Goal: Task Accomplishment & Management: Complete application form

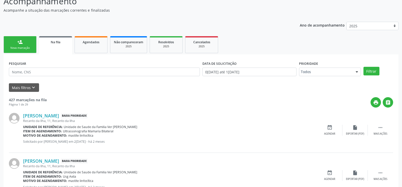
scroll to position [51, 0]
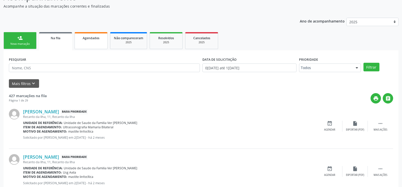
click at [82, 43] on link "Agendados" at bounding box center [91, 40] width 33 height 17
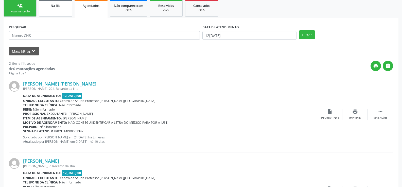
scroll to position [84, 0]
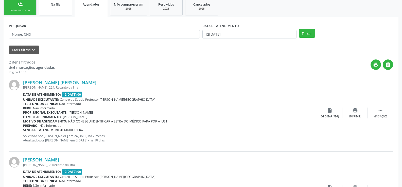
click at [61, 6] on div "Na fila" at bounding box center [55, 4] width 25 height 5
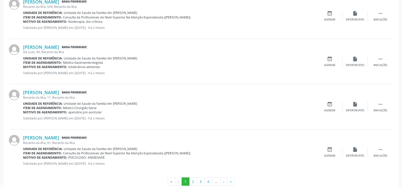
scroll to position [685, 0]
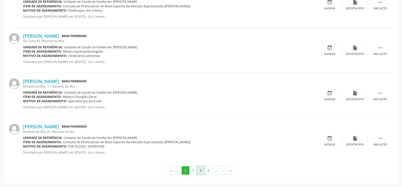
click at [202, 170] on button "3" at bounding box center [201, 171] width 8 height 9
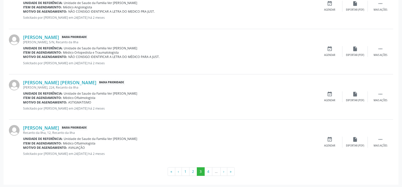
scroll to position [672, 0]
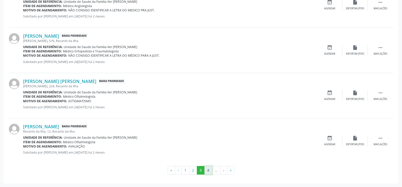
click at [208, 172] on button "4" at bounding box center [208, 170] width 8 height 9
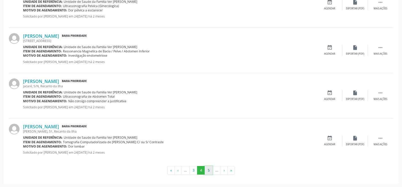
click at [208, 172] on button "5" at bounding box center [209, 170] width 8 height 9
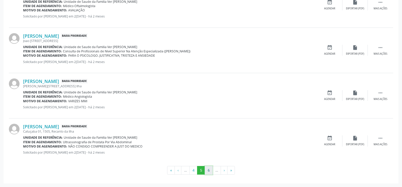
click at [209, 169] on button "6" at bounding box center [209, 170] width 8 height 9
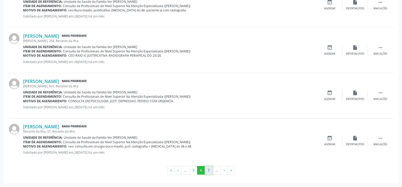
click at [207, 170] on button "7" at bounding box center [209, 170] width 8 height 9
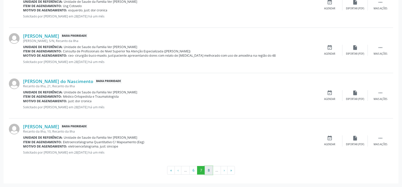
click at [209, 171] on button "8" at bounding box center [209, 170] width 8 height 9
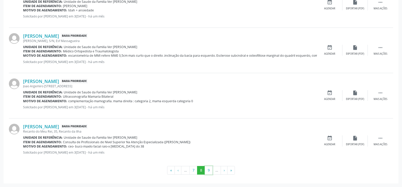
click at [209, 171] on button "9" at bounding box center [209, 170] width 8 height 9
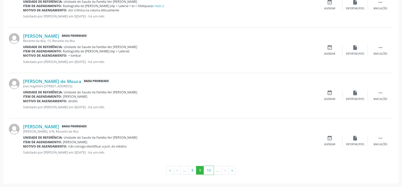
click at [209, 171] on button "10" at bounding box center [209, 170] width 10 height 9
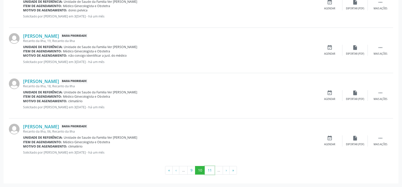
click at [209, 171] on button "11" at bounding box center [210, 170] width 10 height 9
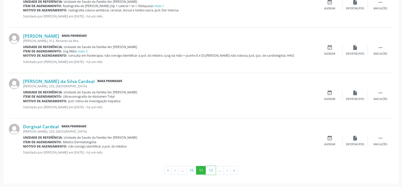
click at [209, 171] on button "12" at bounding box center [211, 170] width 10 height 9
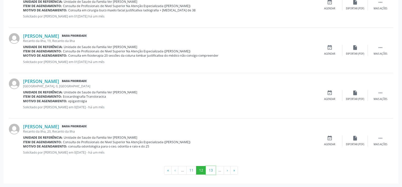
click at [209, 171] on button "13" at bounding box center [211, 170] width 10 height 9
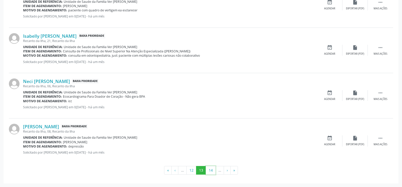
click at [209, 171] on button "14" at bounding box center [211, 170] width 10 height 9
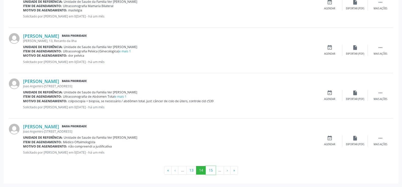
click at [209, 171] on button "15" at bounding box center [211, 170] width 10 height 9
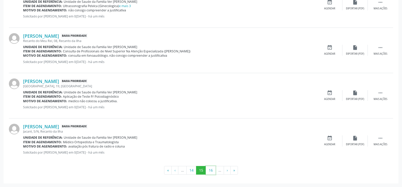
click at [209, 171] on button "16" at bounding box center [211, 170] width 10 height 9
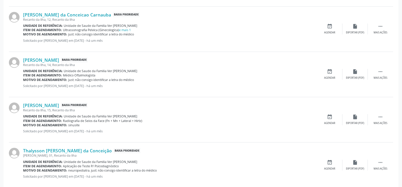
scroll to position [677, 0]
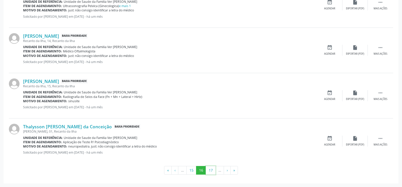
click at [209, 171] on button "17" at bounding box center [211, 170] width 10 height 9
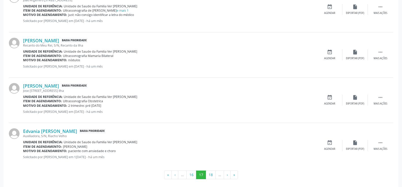
scroll to position [672, 0]
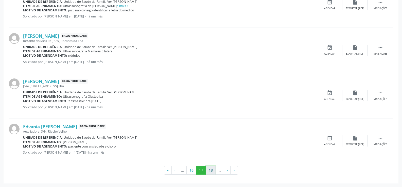
click at [211, 171] on button "18" at bounding box center [211, 170] width 10 height 9
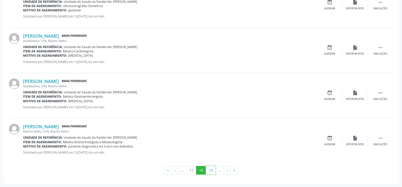
click at [211, 171] on button "19" at bounding box center [211, 170] width 10 height 9
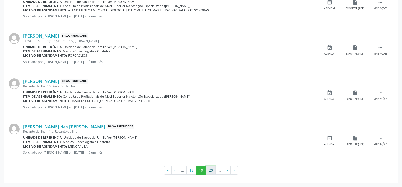
click at [212, 174] on button "20" at bounding box center [211, 170] width 10 height 9
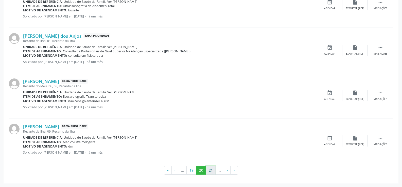
click at [210, 174] on button "21" at bounding box center [211, 170] width 10 height 9
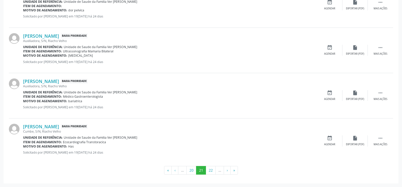
click at [210, 173] on button "22" at bounding box center [211, 170] width 10 height 9
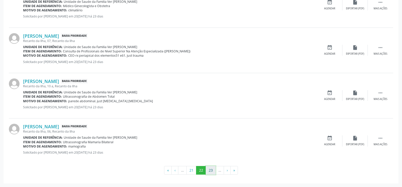
click at [210, 170] on button "23" at bounding box center [211, 170] width 10 height 9
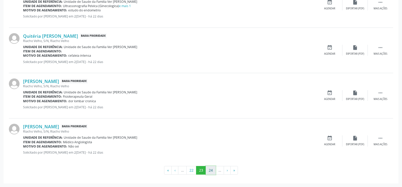
click at [211, 168] on button "24" at bounding box center [211, 170] width 10 height 9
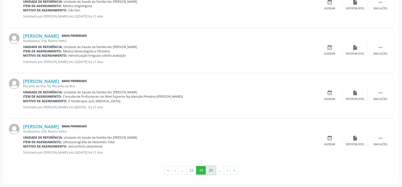
click at [210, 170] on button "25" at bounding box center [211, 170] width 10 height 9
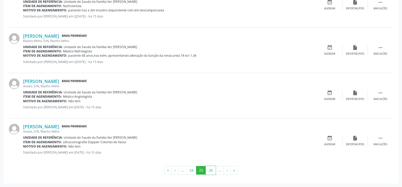
click at [210, 170] on button "26" at bounding box center [211, 170] width 10 height 9
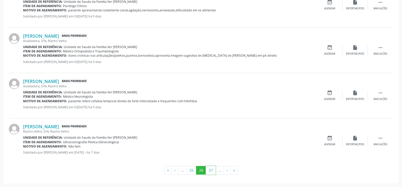
click at [210, 170] on button "27" at bounding box center [211, 170] width 10 height 9
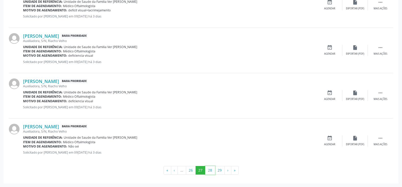
click at [206, 170] on button "28" at bounding box center [210, 170] width 10 height 9
click at [219, 170] on button "29" at bounding box center [220, 170] width 10 height 9
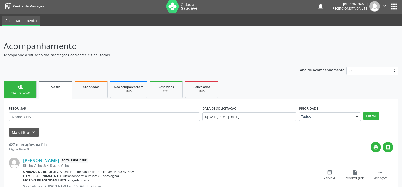
scroll to position [0, 0]
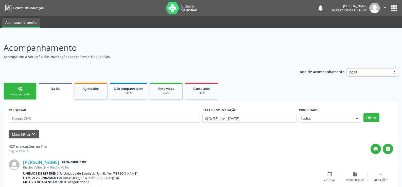
click at [26, 94] on div "Nova marcação" at bounding box center [19, 95] width 25 height 4
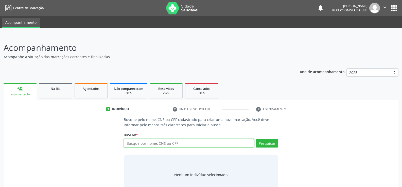
click at [143, 144] on input "text" at bounding box center [189, 143] width 130 height 9
type input "707609212359392"
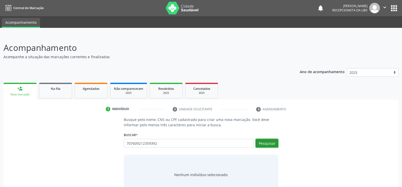
click at [273, 145] on button "Pesquisar" at bounding box center [267, 143] width 23 height 9
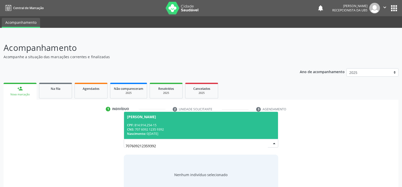
click at [228, 126] on div "CPF: 814.914.254-15" at bounding box center [201, 125] width 148 height 4
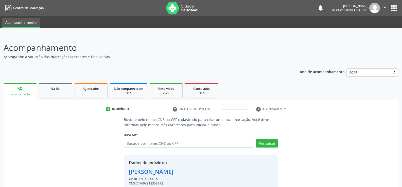
scroll to position [23, 0]
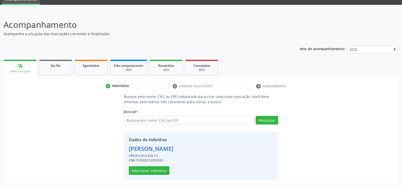
click at [150, 176] on div "Dados do indivíduo [PERSON_NAME] CPF: 814.914.254-15 CNS: 707609212359392 Selec…" at bounding box center [201, 156] width 155 height 48
click at [161, 169] on button "Selecionar indivíduo" at bounding box center [149, 171] width 41 height 9
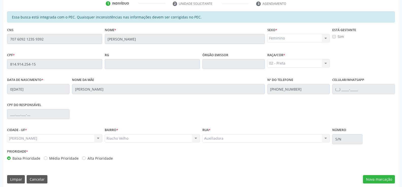
scroll to position [109, 0]
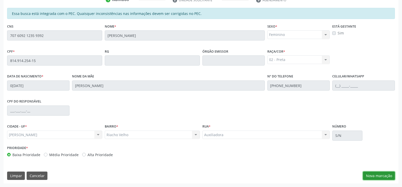
click at [385, 172] on button "Nova marcação" at bounding box center [379, 176] width 32 height 9
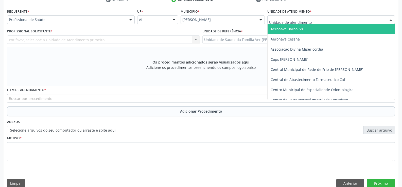
click at [391, 20] on div at bounding box center [391, 20] width 8 height 9
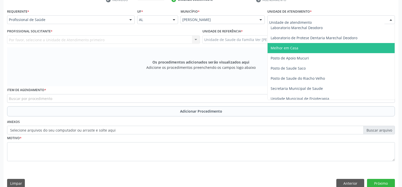
scroll to position [203, 0]
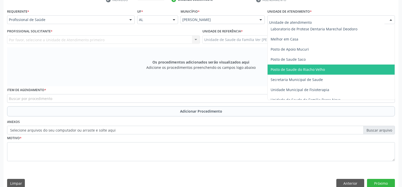
click at [324, 68] on span "Posto de Saude do Riacho Velho" at bounding box center [331, 70] width 127 height 10
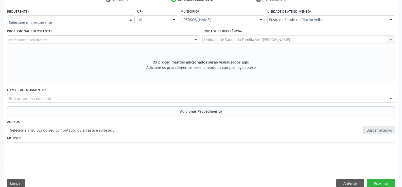
click at [130, 18] on div at bounding box center [131, 20] width 8 height 9
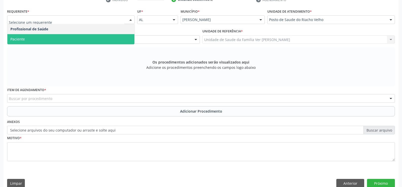
click at [50, 38] on span "Paciente" at bounding box center [70, 39] width 127 height 10
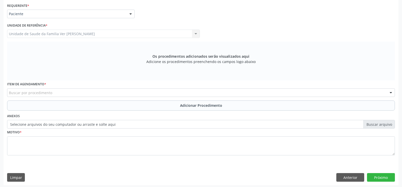
scroll to position [117, 0]
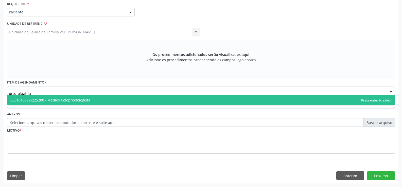
click at [174, 99] on span "0301010072-225280 - Médico Coloproctologista" at bounding box center [200, 100] width 387 height 10
type input "proctologista"
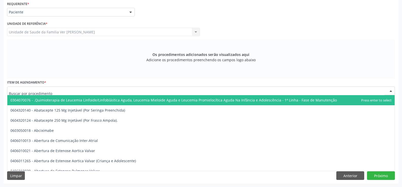
click at [106, 92] on input "text" at bounding box center [197, 94] width 376 height 10
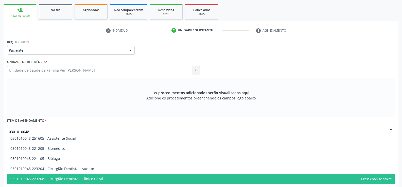
scroll to position [92, 0]
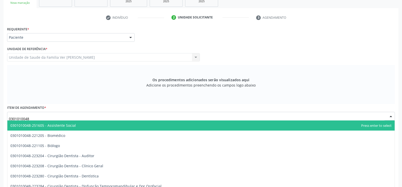
click at [47, 116] on input "0301010048" at bounding box center [197, 119] width 376 height 10
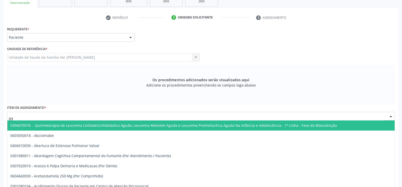
type input "0"
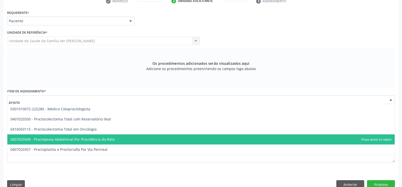
scroll to position [117, 0]
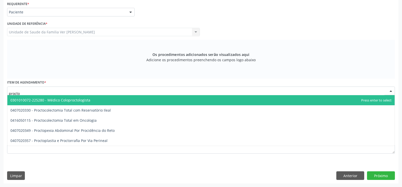
click at [80, 101] on span "0301010072-225280 - Médico Coloproctologista" at bounding box center [50, 100] width 80 height 5
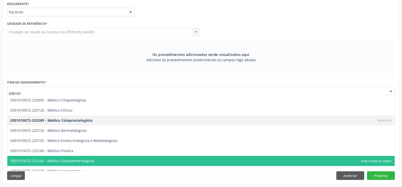
scroll to position [1243, 0]
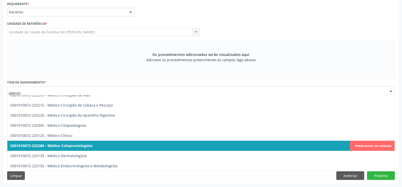
click at [65, 144] on span "0301010072-225280 - Médico Coloproctologista" at bounding box center [51, 146] width 82 height 5
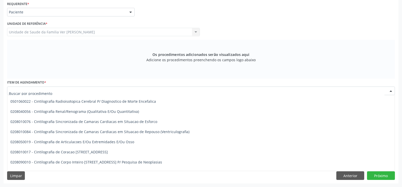
scroll to position [7916, 0]
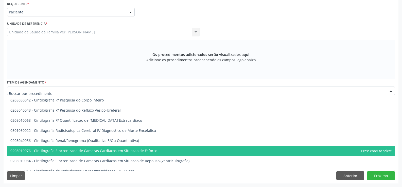
click at [15, 92] on input "text" at bounding box center [197, 94] width 376 height 10
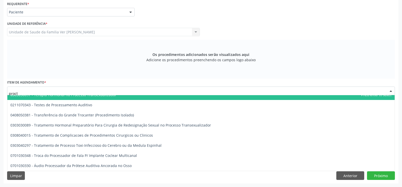
scroll to position [0, 0]
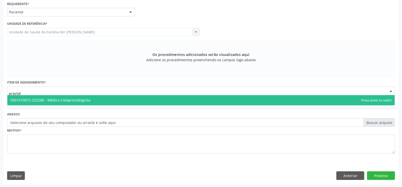
type input "proctolo"
click at [160, 99] on span "0301010072-225280 - Médico Coloproctologista" at bounding box center [200, 100] width 387 height 10
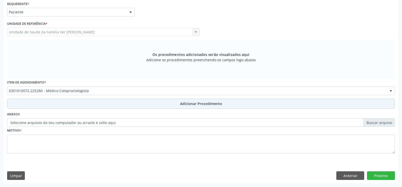
click at [193, 104] on span "Adicionar Procedimento" at bounding box center [201, 103] width 42 height 5
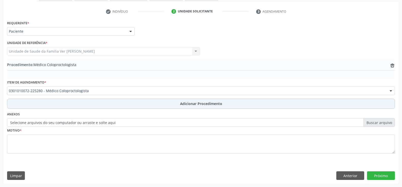
scroll to position [98, 0]
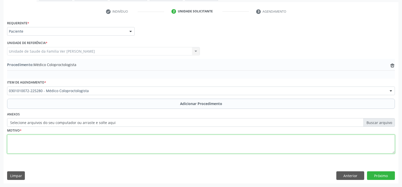
click at [47, 145] on textarea at bounding box center [201, 144] width 388 height 19
type textarea "dor retal"
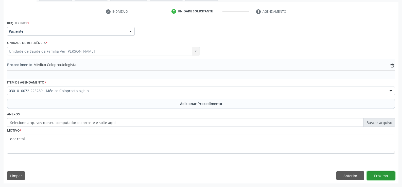
click at [381, 174] on button "Próximo" at bounding box center [381, 176] width 28 height 9
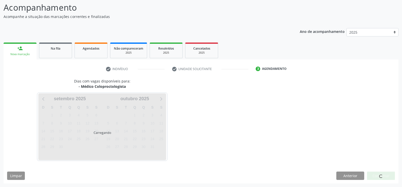
scroll to position [55, 0]
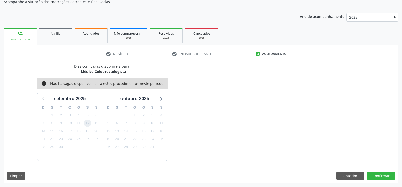
click at [89, 122] on span "12" at bounding box center [87, 123] width 7 height 7
click at [383, 176] on button "Confirmar" at bounding box center [381, 176] width 28 height 9
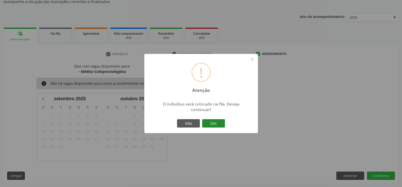
click at [220, 125] on button "Sim" at bounding box center [213, 124] width 23 height 9
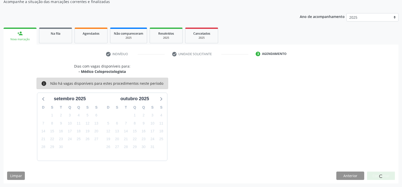
scroll to position [0, 0]
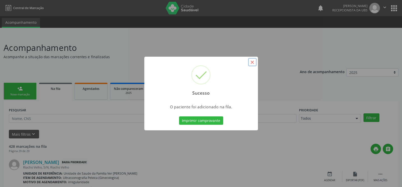
click at [253, 60] on button "×" at bounding box center [252, 62] width 9 height 9
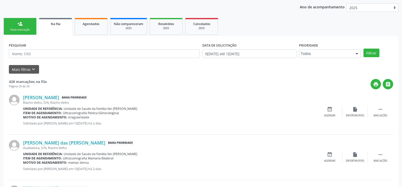
scroll to position [25, 0]
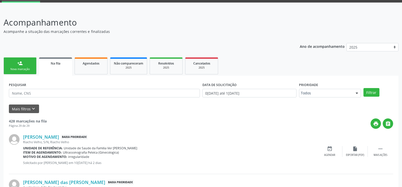
click at [24, 70] on div "Nova marcação" at bounding box center [19, 69] width 25 height 4
click at [25, 70] on link "person_add Nova marcação" at bounding box center [20, 66] width 33 height 17
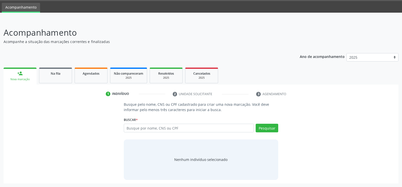
scroll to position [15, 0]
click at [25, 70] on link "person_add Nova marcação" at bounding box center [20, 76] width 33 height 17
click at [143, 129] on input "text" at bounding box center [189, 128] width 130 height 9
type input "707609212359392"
click at [270, 128] on button "Pesquisar" at bounding box center [267, 128] width 23 height 9
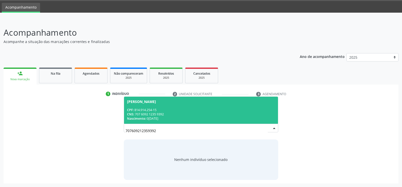
click at [162, 116] on div "CNS: 707 6092 1235 9392" at bounding box center [201, 114] width 148 height 4
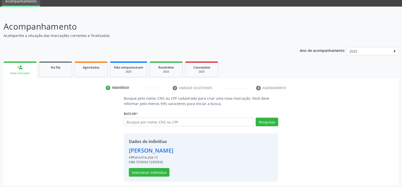
scroll to position [23, 0]
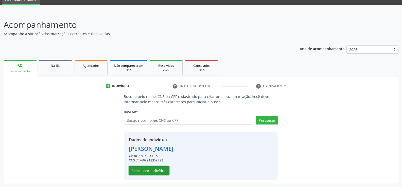
click at [158, 168] on button "Selecionar indivíduo" at bounding box center [149, 171] width 41 height 9
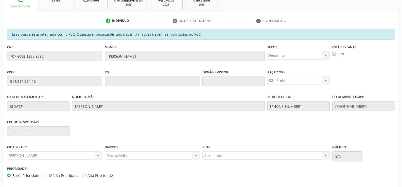
scroll to position [109, 0]
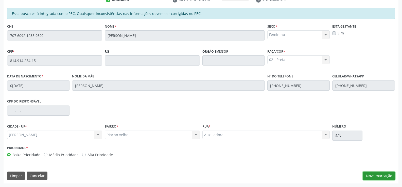
click at [380, 178] on button "Nova marcação" at bounding box center [379, 176] width 32 height 9
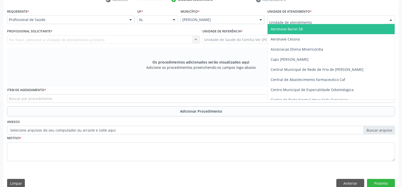
click at [393, 19] on div at bounding box center [391, 20] width 8 height 9
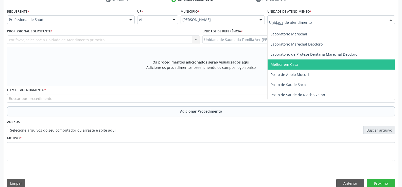
scroll to position [203, 0]
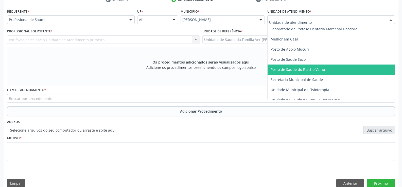
click at [321, 70] on span "Posto de Saude do Riacho Velho" at bounding box center [298, 69] width 54 height 5
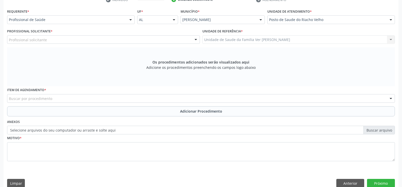
click at [131, 19] on div at bounding box center [131, 20] width 8 height 9
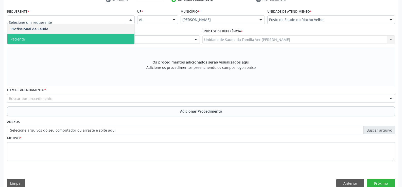
click at [101, 37] on span "Paciente" at bounding box center [70, 39] width 127 height 10
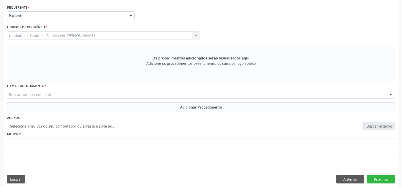
scroll to position [117, 0]
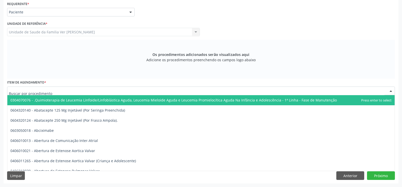
type input "s"
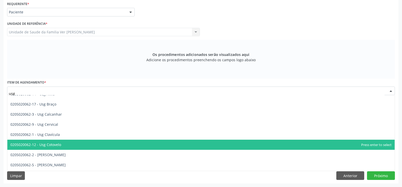
scroll to position [0, 0]
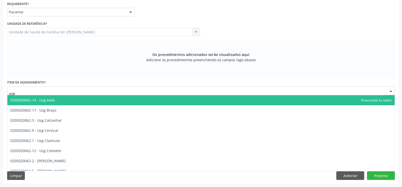
click at [28, 94] on input "usg" at bounding box center [197, 94] width 376 height 10
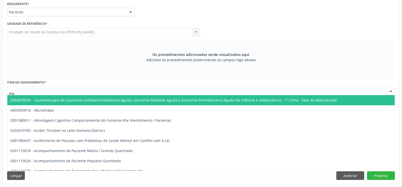
type input "m"
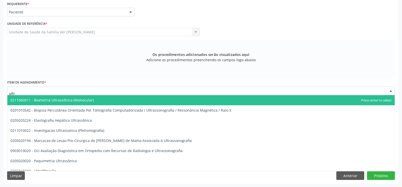
type input "ultra"
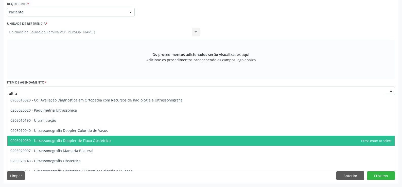
scroll to position [76, 0]
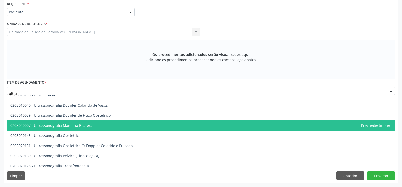
click at [79, 126] on span "0205020097 - Ultrassonografia Mamaria Bilateral" at bounding box center [51, 125] width 83 height 5
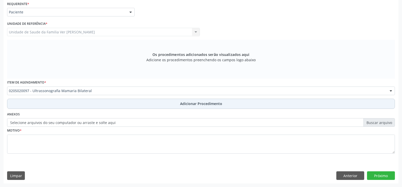
click at [215, 104] on span "Adicionar Procedimento" at bounding box center [201, 103] width 42 height 5
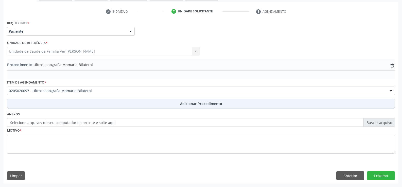
scroll to position [98, 0]
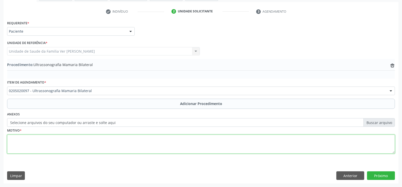
click at [25, 145] on textarea at bounding box center [201, 144] width 388 height 19
type textarea "nodulo ca+3"
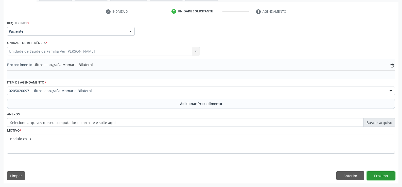
click at [383, 174] on button "Próximo" at bounding box center [381, 176] width 28 height 9
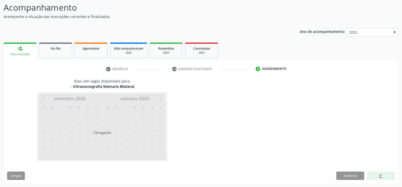
scroll to position [55, 0]
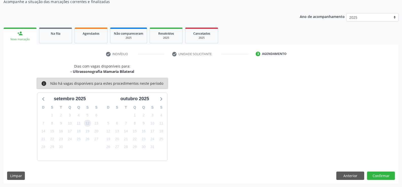
click at [89, 125] on span "12" at bounding box center [87, 123] width 7 height 7
click at [384, 176] on button "Confirmar" at bounding box center [381, 176] width 28 height 9
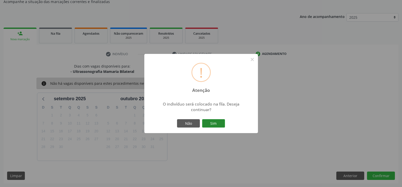
click at [209, 125] on button "Sim" at bounding box center [213, 124] width 23 height 9
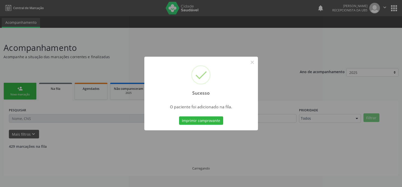
scroll to position [0, 0]
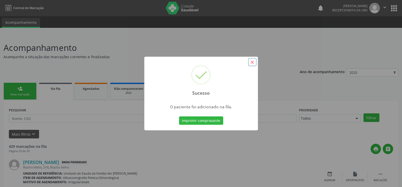
click at [255, 61] on button "×" at bounding box center [252, 62] width 9 height 9
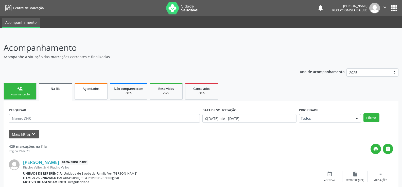
click at [92, 84] on link "Agendados" at bounding box center [91, 91] width 33 height 17
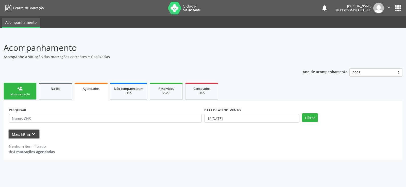
click at [32, 132] on icon "keyboard_arrow_down" at bounding box center [34, 135] width 6 height 6
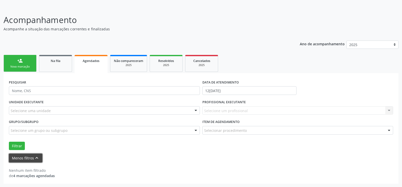
scroll to position [28, 0]
click at [13, 147] on button "Filtrar" at bounding box center [17, 146] width 16 height 9
click at [24, 158] on button "Menos filtros keyboard_arrow_up" at bounding box center [25, 158] width 33 height 9
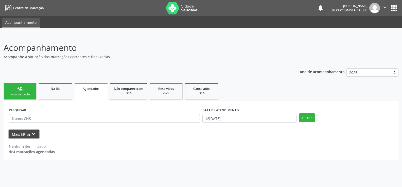
scroll to position [0, 0]
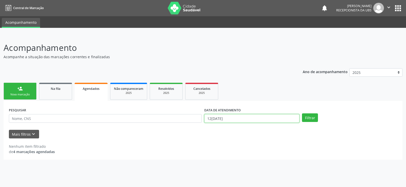
click at [282, 118] on input "12[DATE]" at bounding box center [251, 118] width 95 height 9
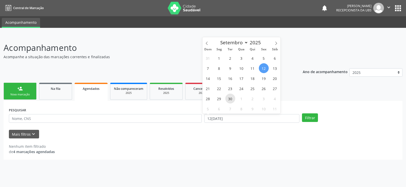
click at [232, 101] on span "30" at bounding box center [230, 99] width 10 height 10
type input "[DATE]"
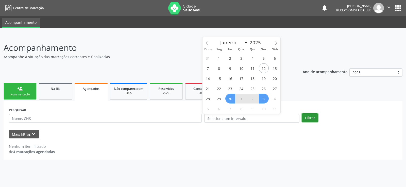
click at [309, 120] on button "Filtrar" at bounding box center [310, 118] width 16 height 9
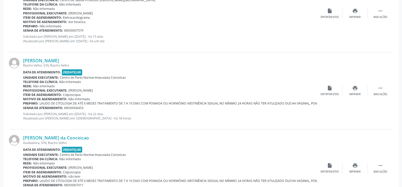
scroll to position [184, 0]
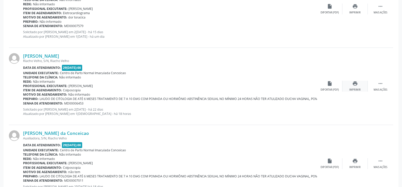
click at [355, 85] on icon "print" at bounding box center [355, 84] width 6 height 6
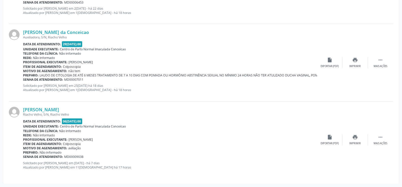
scroll to position [286, 0]
click at [84, 67] on div "Item de agendamento: Colposcopia" at bounding box center [170, 66] width 294 height 4
click at [56, 66] on b "Item de agendamento:" at bounding box center [42, 66] width 39 height 4
click at [354, 58] on icon "print" at bounding box center [355, 60] width 6 height 6
click at [47, 139] on b "Profissional executante:" at bounding box center [45, 140] width 44 height 4
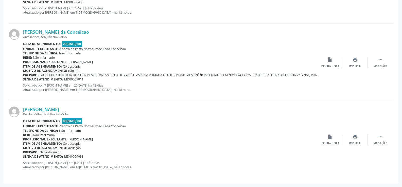
click at [47, 139] on b "Profissional executante:" at bounding box center [45, 140] width 44 height 4
click at [356, 136] on icon "print" at bounding box center [355, 137] width 6 height 6
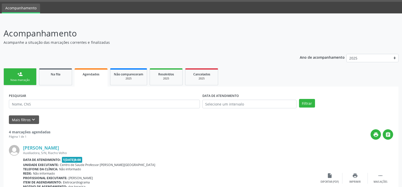
scroll to position [0, 0]
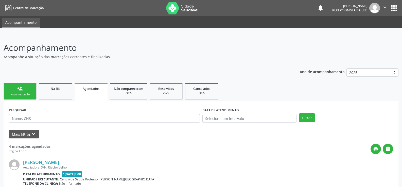
click at [17, 93] on link "person_add Nova marcação" at bounding box center [20, 91] width 33 height 17
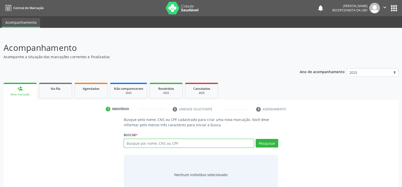
click at [135, 144] on input "text" at bounding box center [189, 143] width 130 height 9
type input "700000714570707"
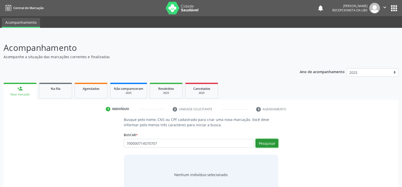
click at [267, 146] on button "Pesquisar" at bounding box center [267, 143] width 23 height 9
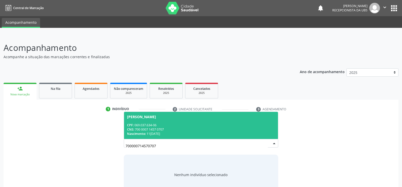
scroll to position [15, 0]
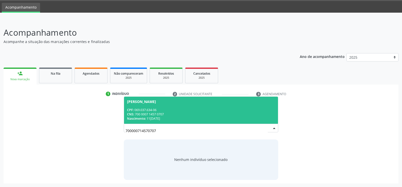
click at [154, 112] on div "CNS: 700 0007 1457 0707" at bounding box center [201, 114] width 148 height 4
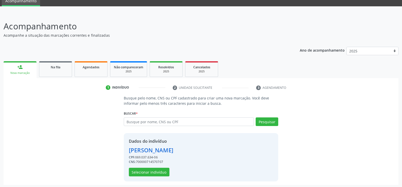
scroll to position [23, 0]
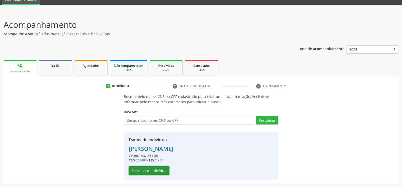
click at [160, 171] on button "Selecionar indivíduo" at bounding box center [149, 171] width 41 height 9
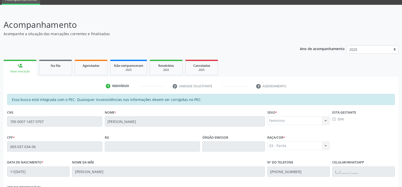
scroll to position [109, 0]
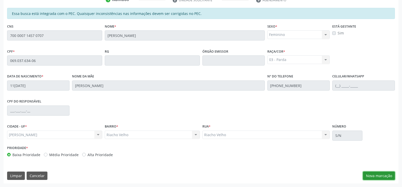
click at [383, 179] on button "Nova marcação" at bounding box center [379, 176] width 32 height 9
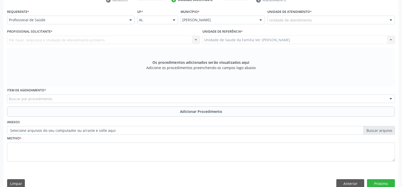
scroll to position [110, 0]
click at [389, 20] on div at bounding box center [391, 20] width 8 height 9
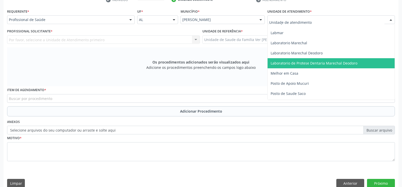
scroll to position [178, 0]
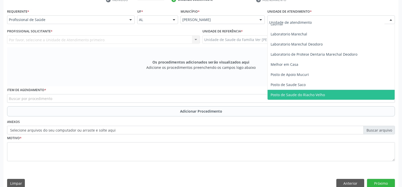
click at [313, 93] on span "Posto de Saude do Riacho Velho" at bounding box center [298, 95] width 54 height 5
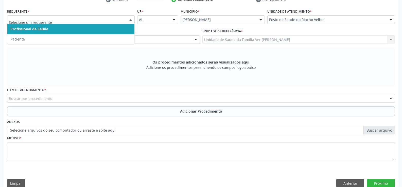
click at [130, 21] on div at bounding box center [131, 20] width 8 height 9
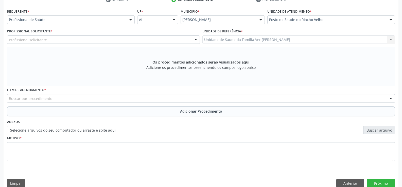
click at [90, 45] on div "Profissional Solicitante * Profissional solicitante Assistente Administrativo -…" at bounding box center [103, 38] width 195 height 20
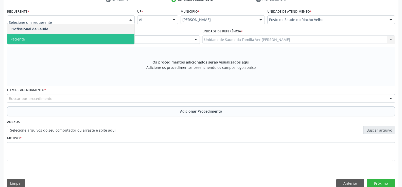
click at [131, 20] on div at bounding box center [131, 20] width 8 height 9
click at [96, 40] on span "Paciente" at bounding box center [70, 39] width 127 height 10
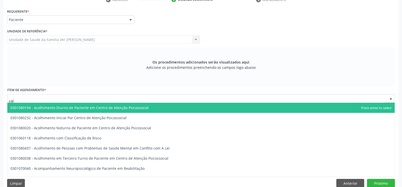
type input "colp"
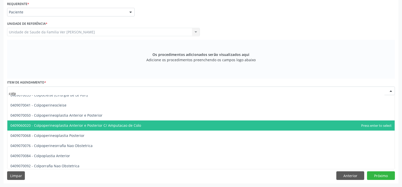
scroll to position [58, 0]
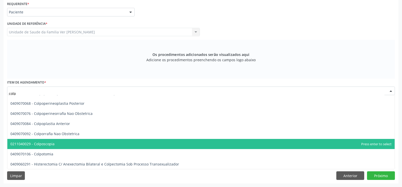
click at [45, 147] on span "0211040029 - Colposcopia" at bounding box center [200, 144] width 387 height 10
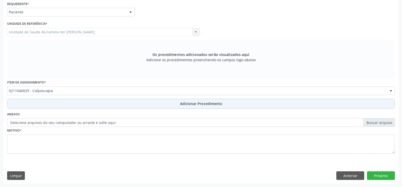
click at [190, 102] on span "Adicionar Procedimento" at bounding box center [201, 103] width 42 height 5
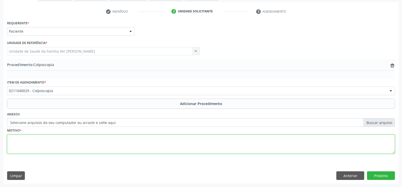
click at [14, 146] on textarea at bounding box center [201, 144] width 388 height 19
type textarea "historia familiar para ca de utero"
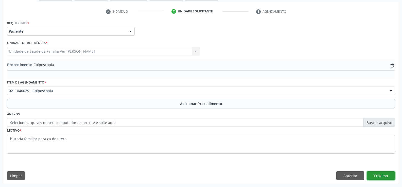
click at [382, 178] on button "Próximo" at bounding box center [381, 176] width 28 height 9
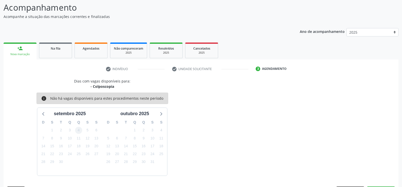
scroll to position [55, 0]
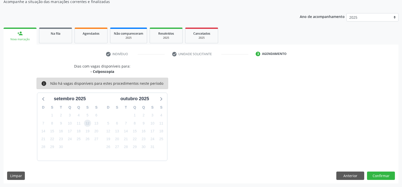
click at [87, 124] on span "12" at bounding box center [87, 123] width 7 height 7
click at [389, 176] on button "Confirmar" at bounding box center [381, 176] width 28 height 9
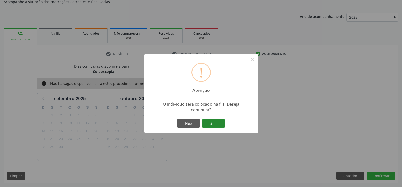
click at [216, 124] on button "Sim" at bounding box center [213, 124] width 23 height 9
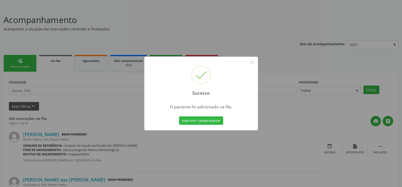
scroll to position [76, 0]
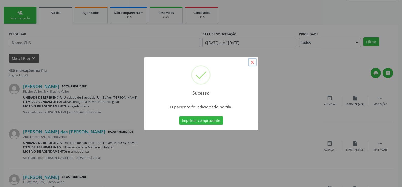
click at [252, 64] on button "×" at bounding box center [252, 62] width 9 height 9
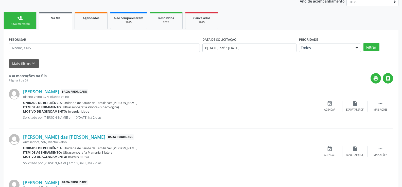
scroll to position [0, 0]
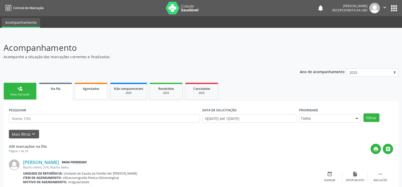
click at [92, 94] on link "Agendados" at bounding box center [91, 91] width 33 height 17
